Goal: Information Seeking & Learning: Check status

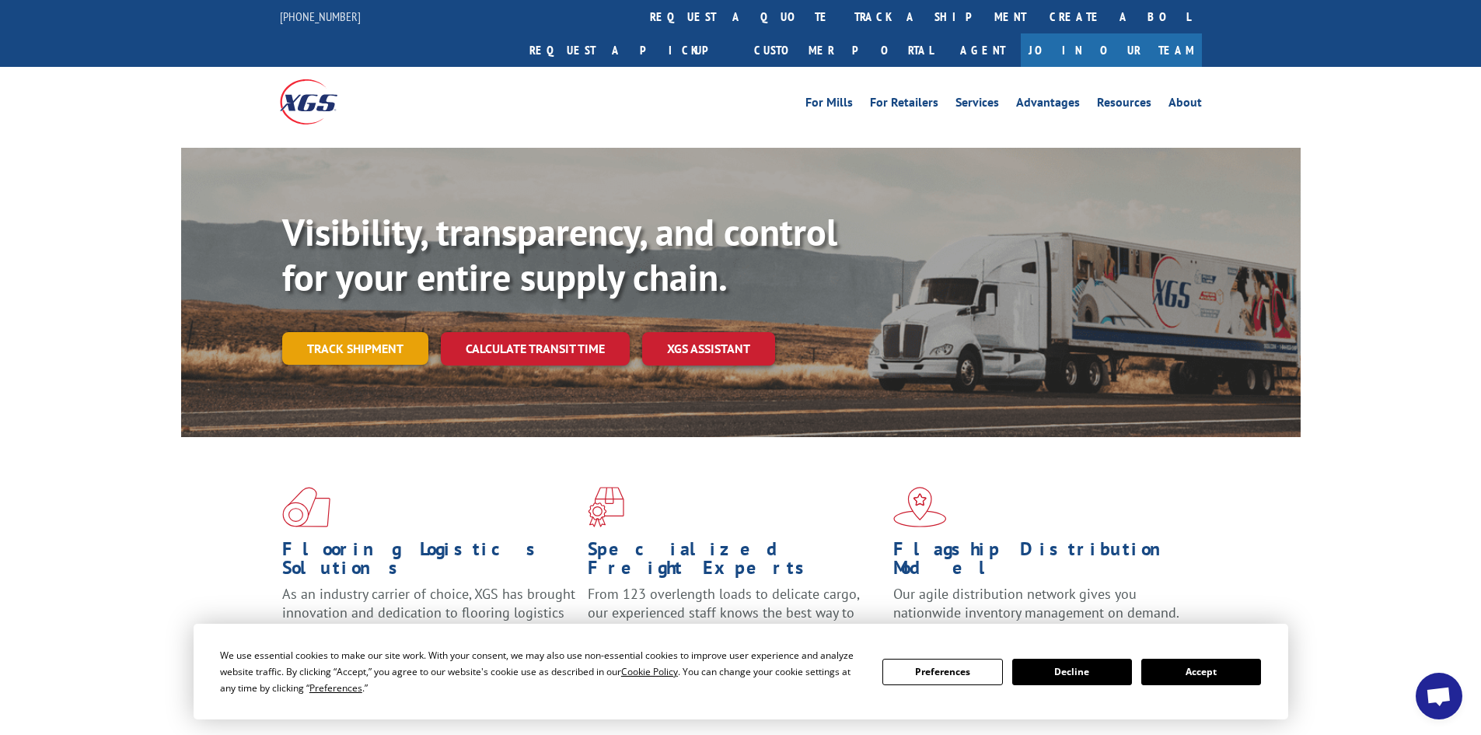
click at [358, 332] on link "Track shipment" at bounding box center [355, 348] width 146 height 33
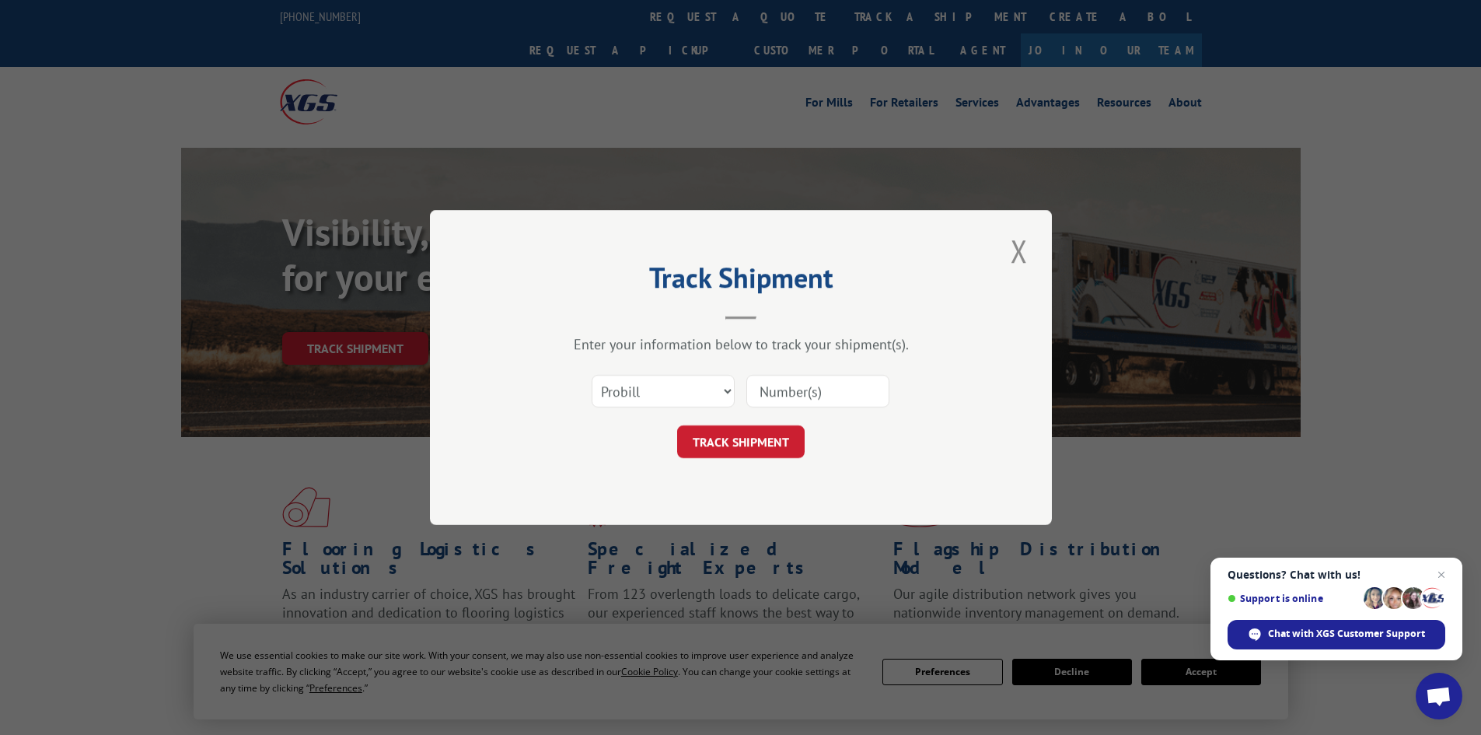
paste input "17308184"
type input "17308184"
click at [753, 447] on button "TRACK SHIPMENT" at bounding box center [740, 441] width 127 height 33
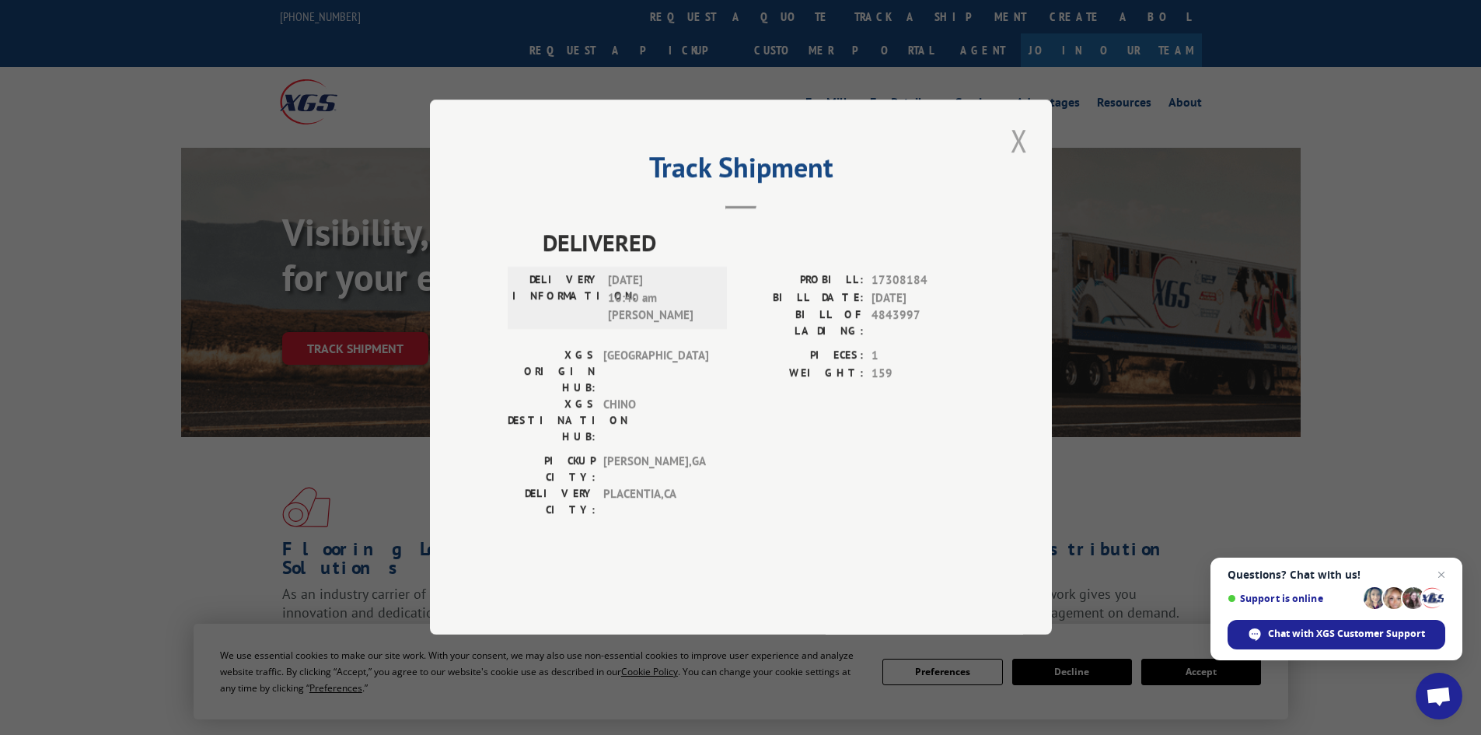
click at [1022, 162] on button "Close modal" at bounding box center [1019, 140] width 26 height 43
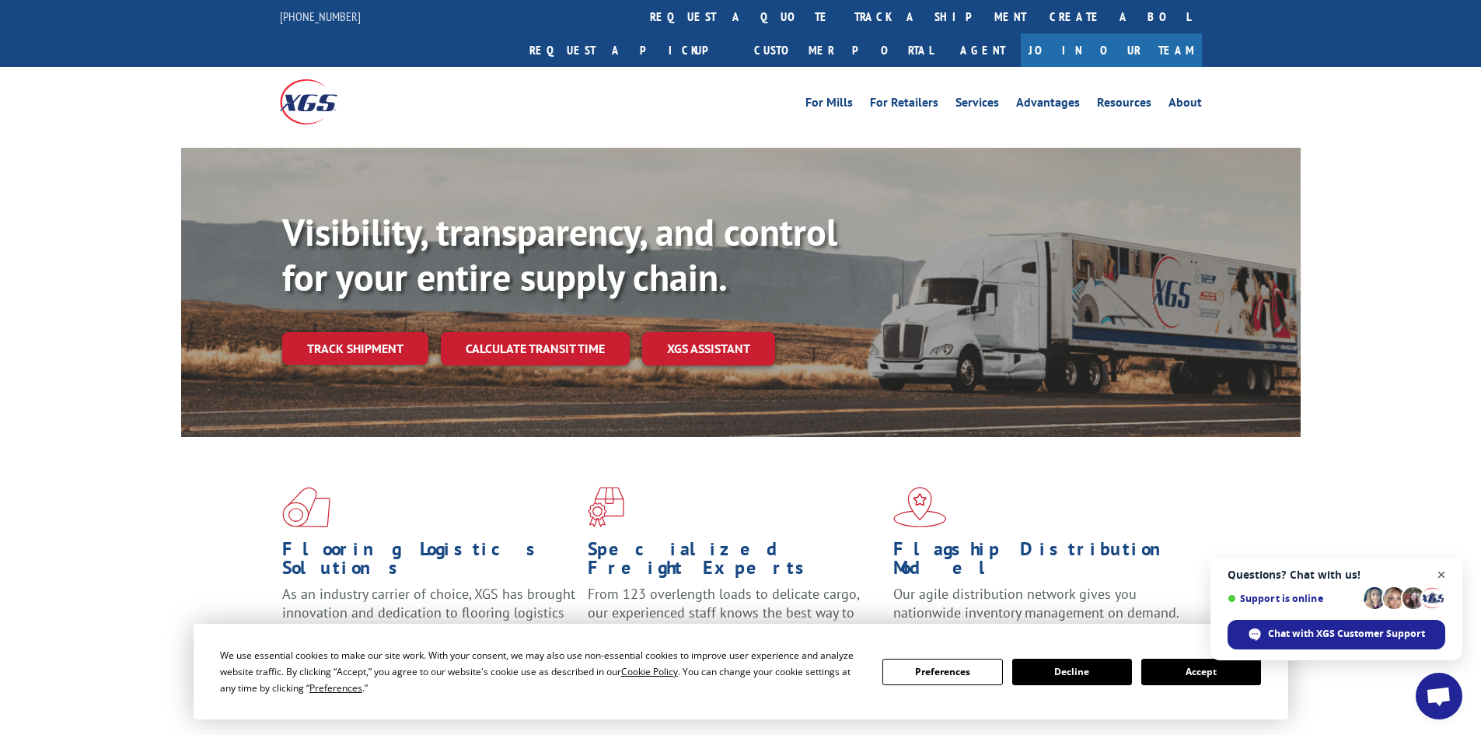
click at [1441, 574] on span "Open chat" at bounding box center [1441, 574] width 19 height 19
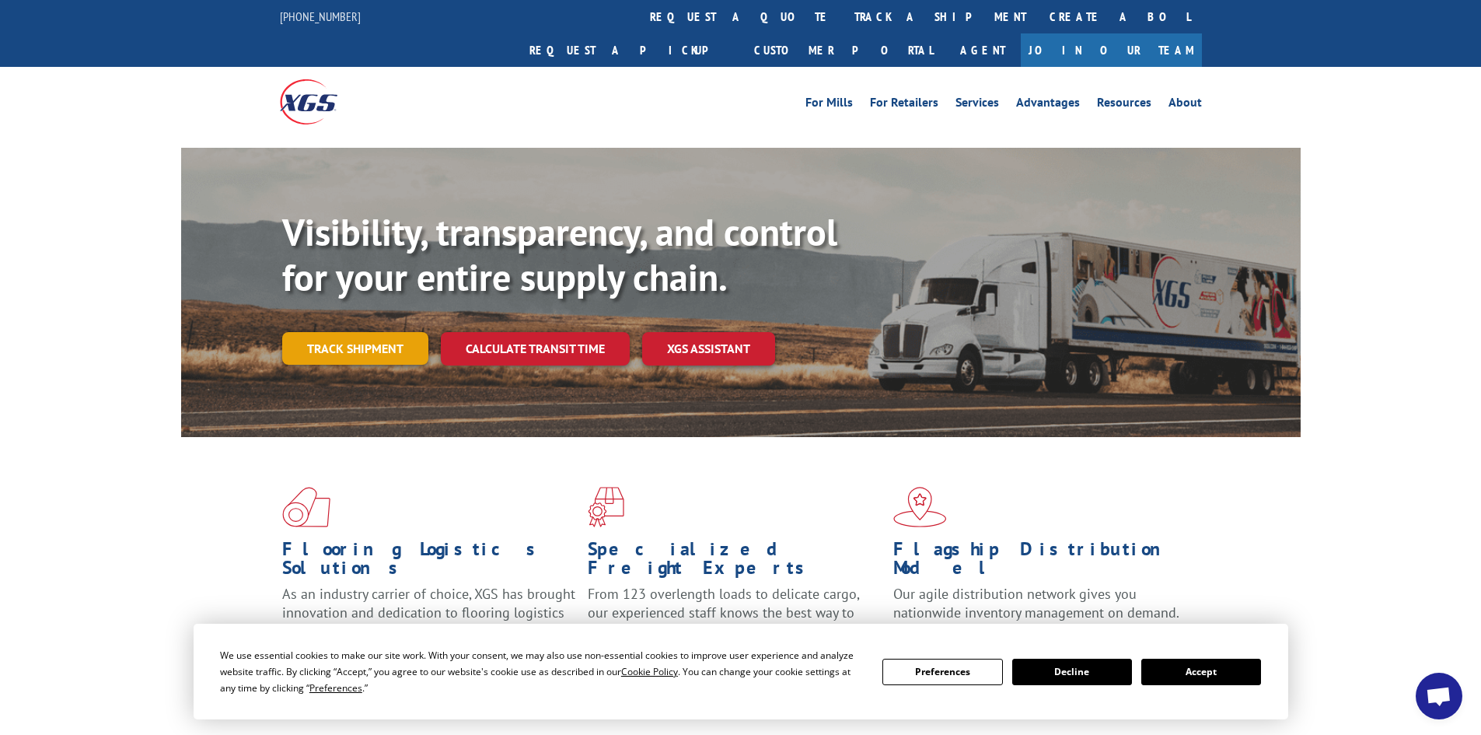
click at [346, 332] on link "Track shipment" at bounding box center [355, 348] width 146 height 33
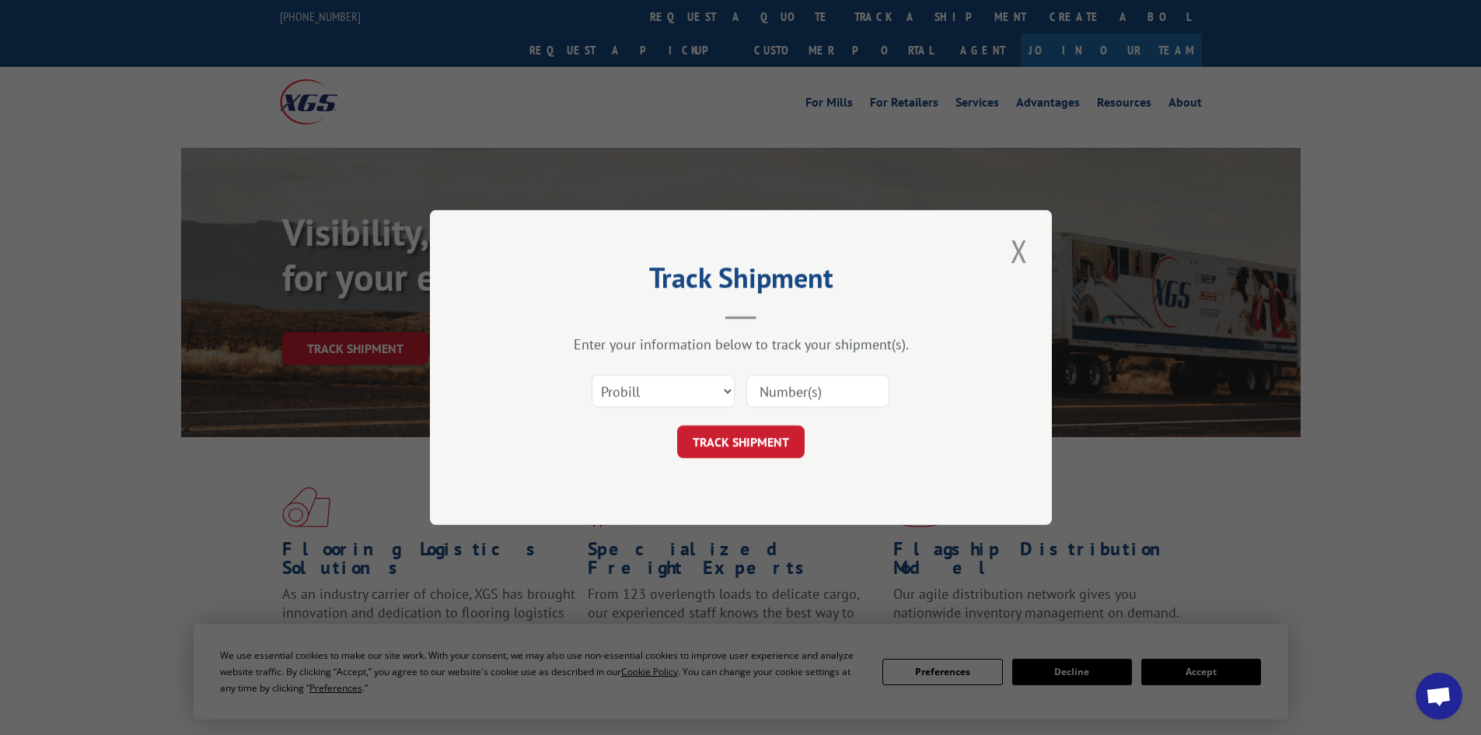
paste input "17308460"
type input "17308460"
click at [753, 442] on button "TRACK SHIPMENT" at bounding box center [740, 441] width 127 height 33
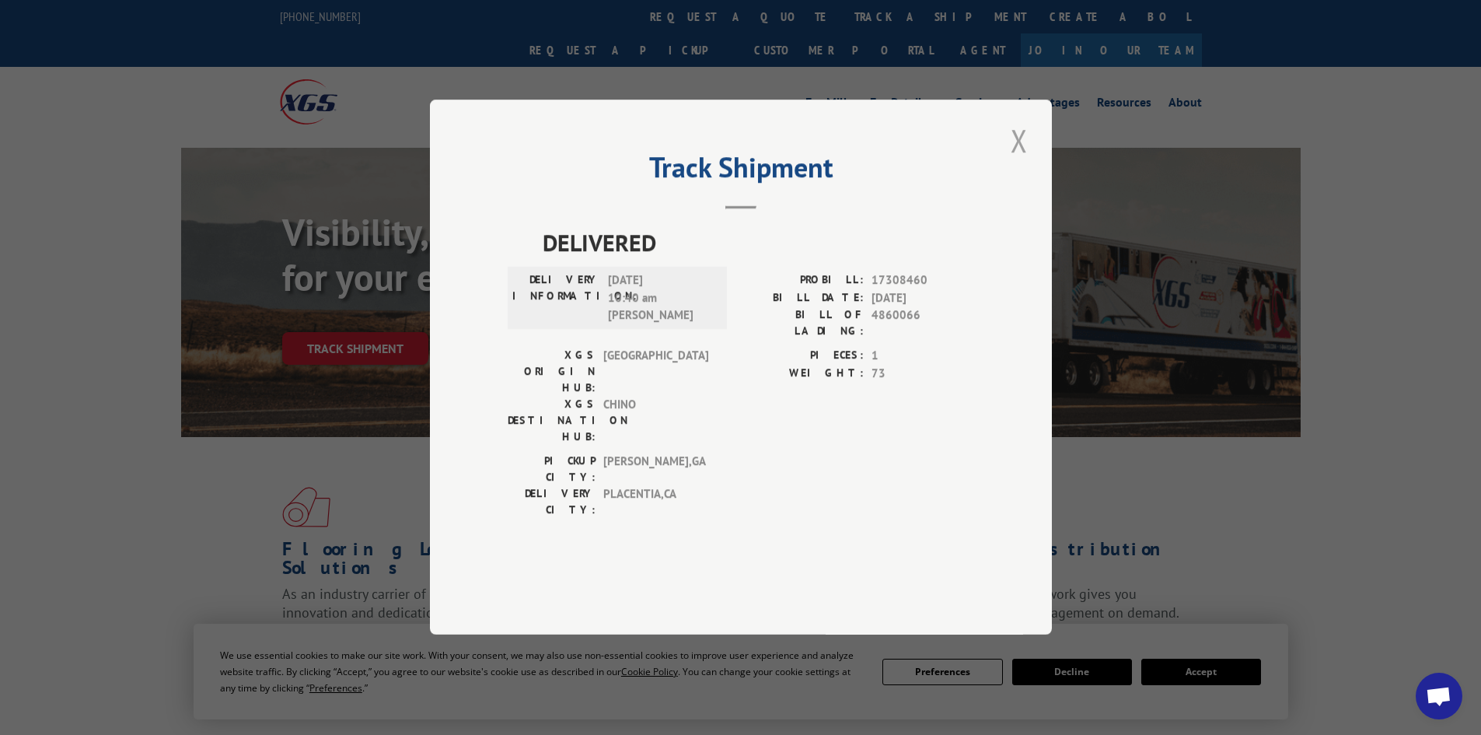
click at [1024, 162] on button "Close modal" at bounding box center [1019, 140] width 26 height 43
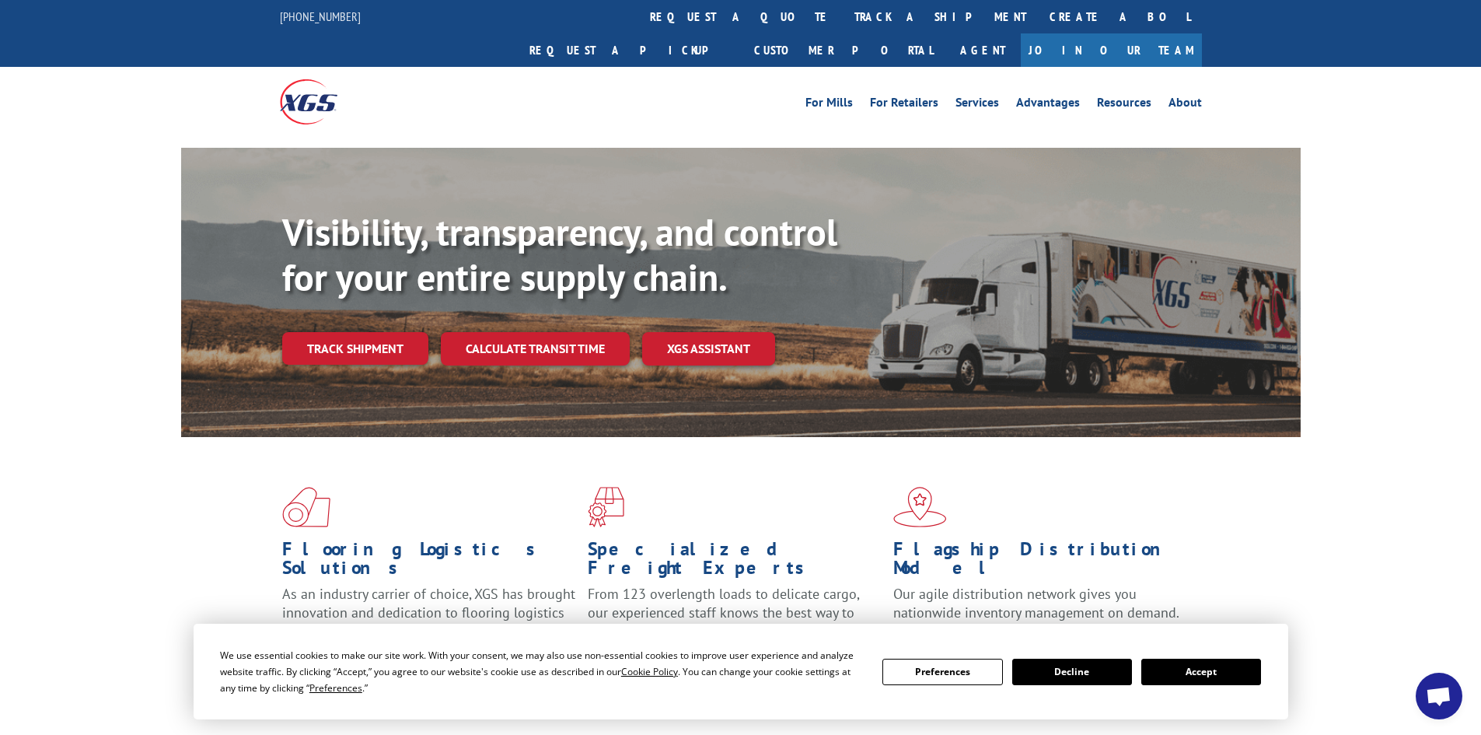
click at [1219, 678] on button "Accept" at bounding box center [1201, 671] width 120 height 26
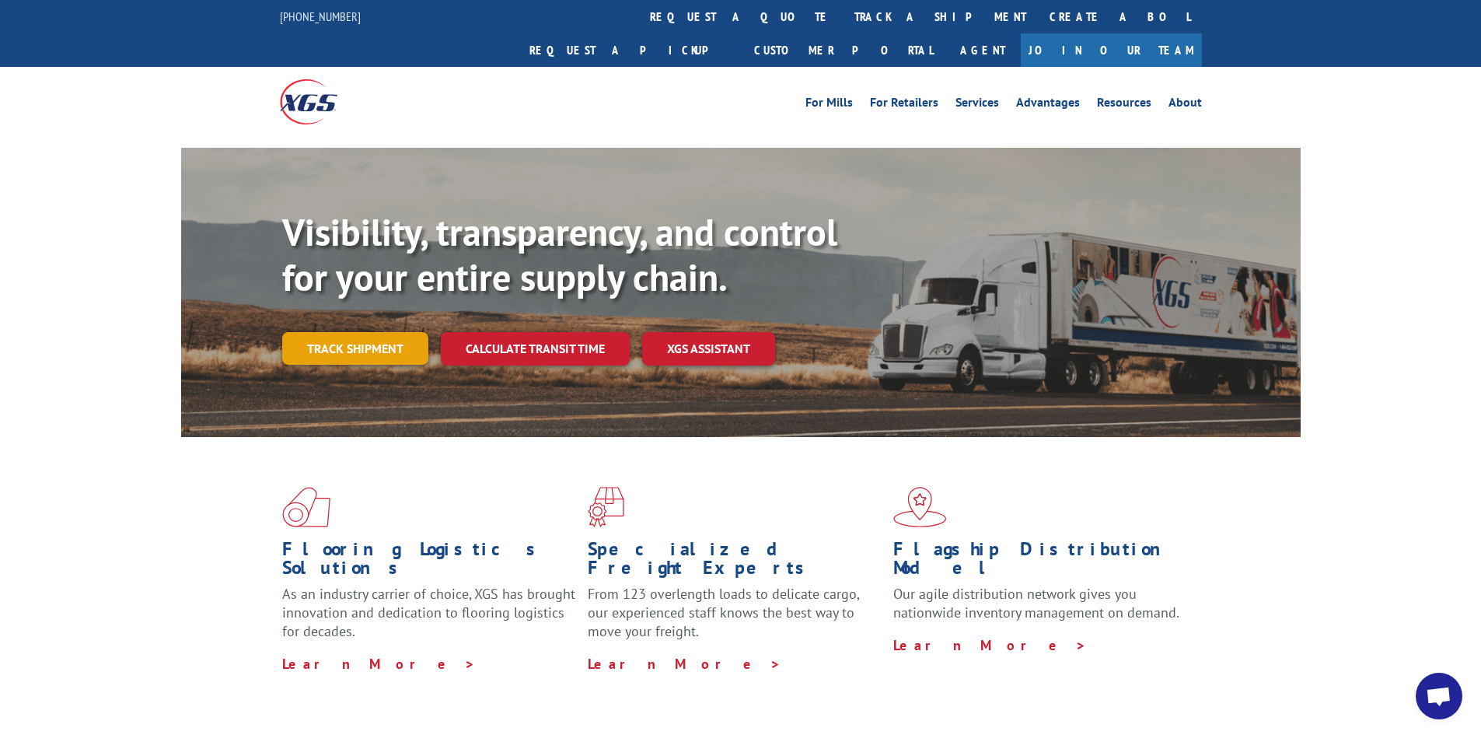
click at [384, 332] on link "Track shipment" at bounding box center [355, 348] width 146 height 33
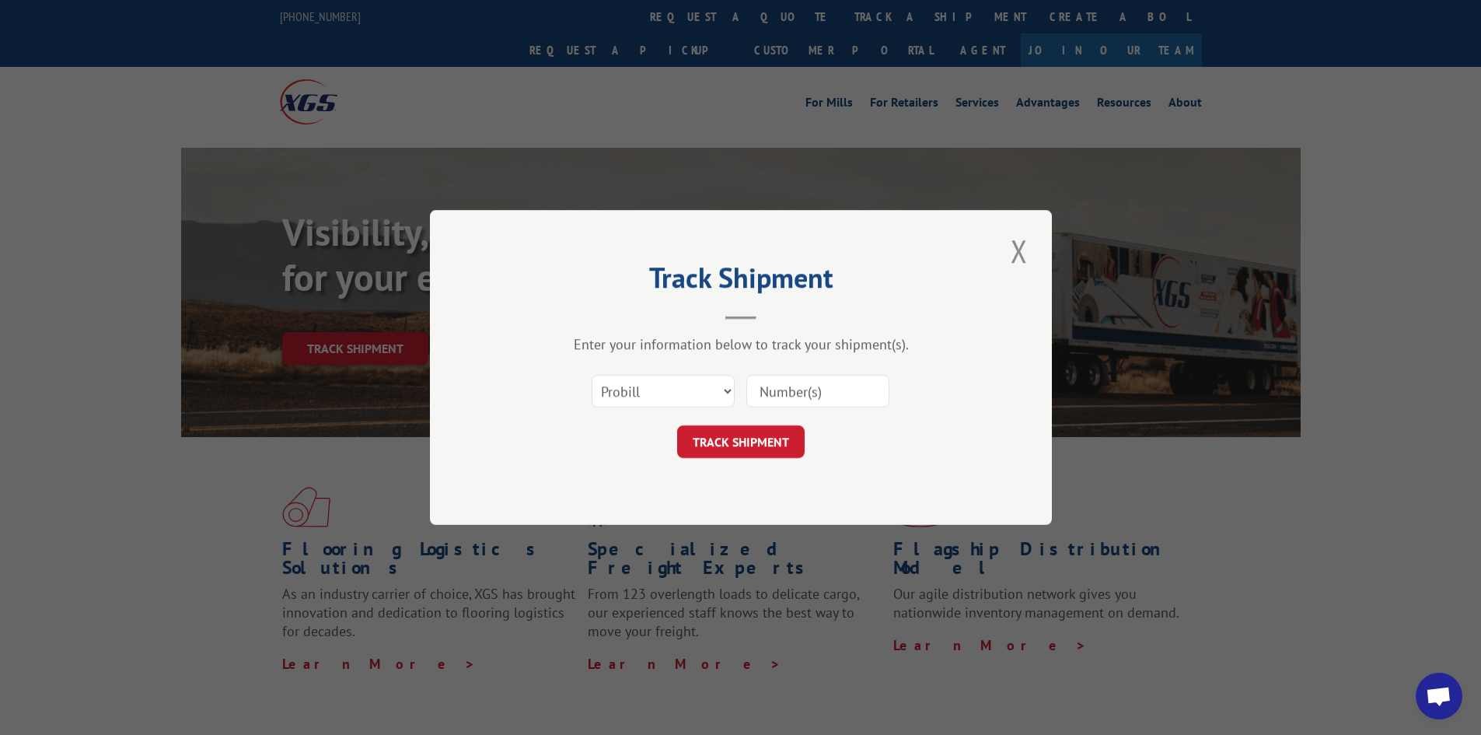
paste input "17308628"
type input "17308628"
click at [745, 447] on button "TRACK SHIPMENT" at bounding box center [740, 441] width 127 height 33
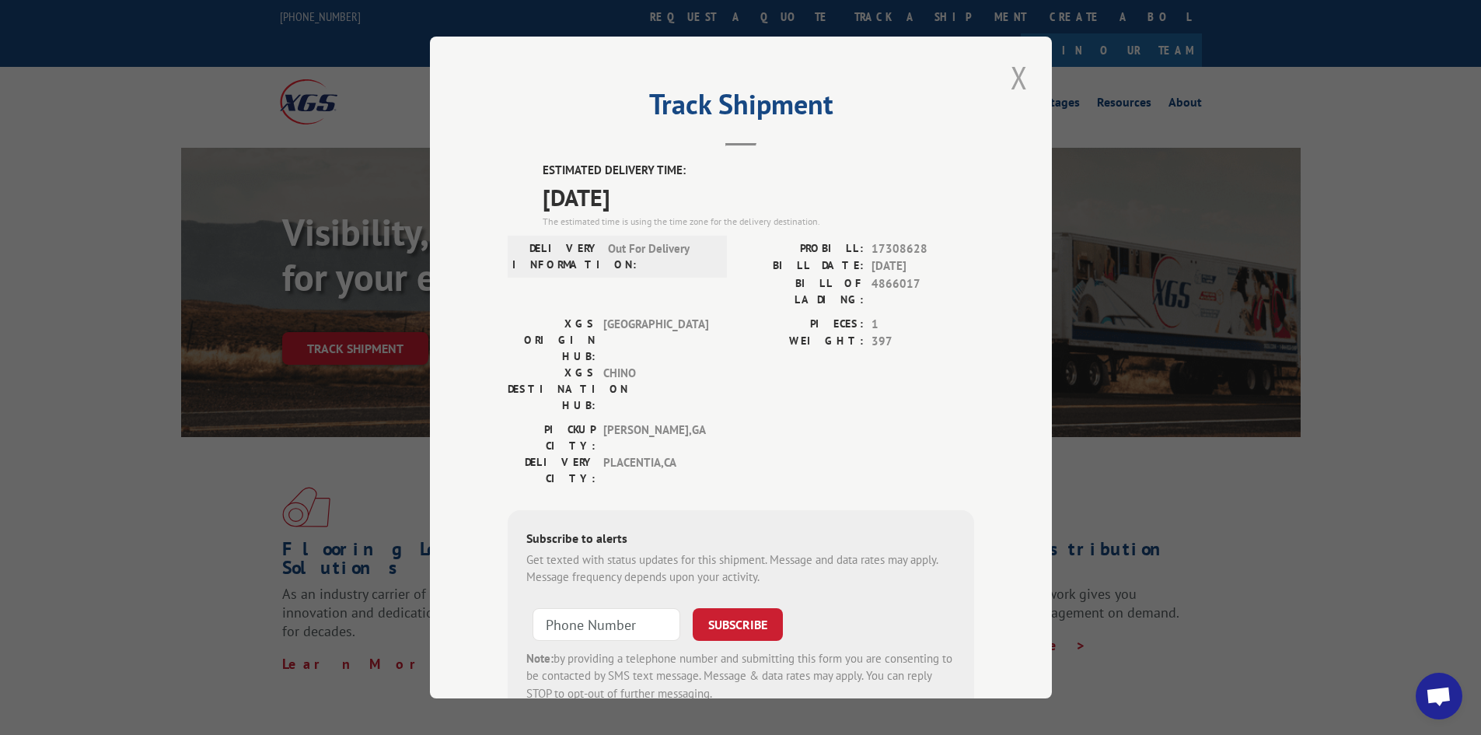
click at [1010, 77] on button "Close modal" at bounding box center [1019, 77] width 26 height 43
